Goal: Information Seeking & Learning: Learn about a topic

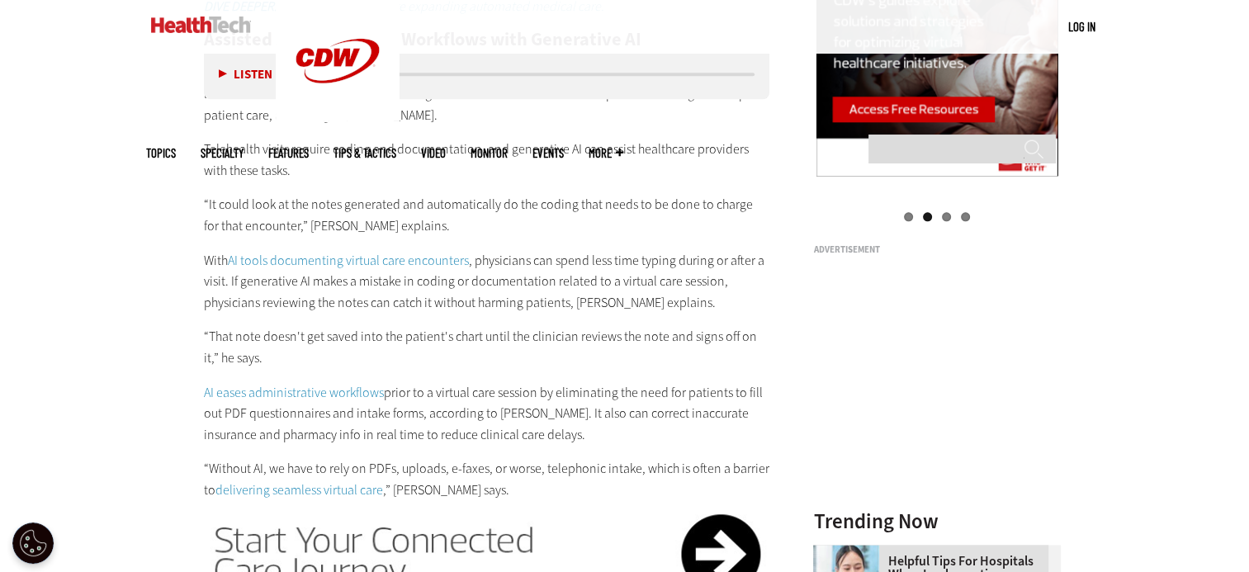
click at [508, 147] on link "MonITor" at bounding box center [489, 153] width 37 height 12
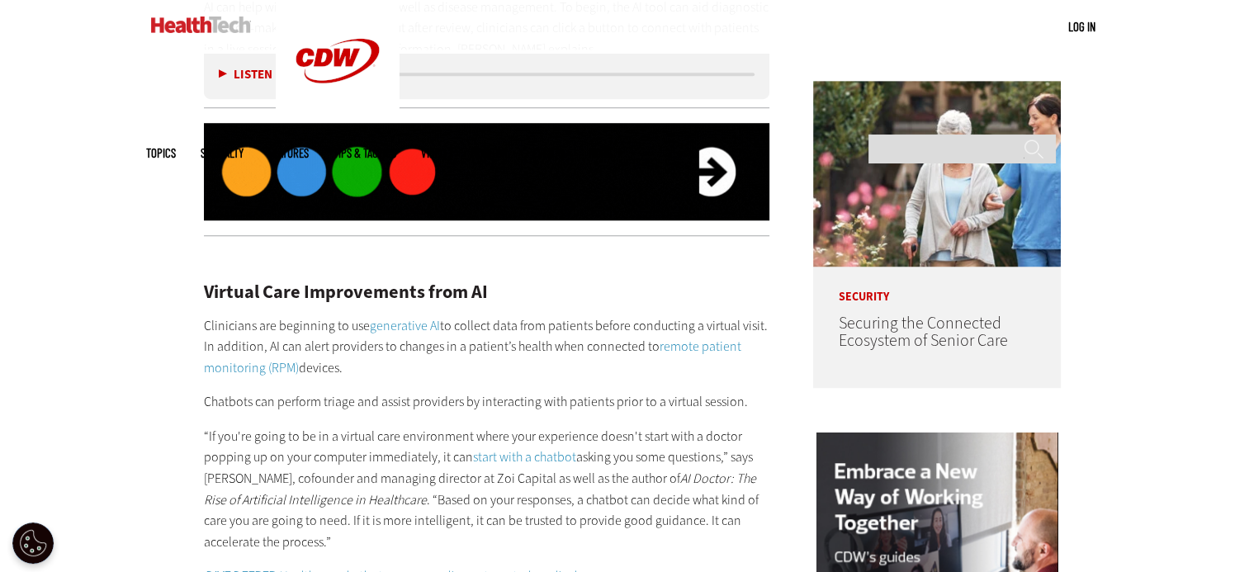
scroll to position [1073, 0]
